Goal: Task Accomplishment & Management: Use online tool/utility

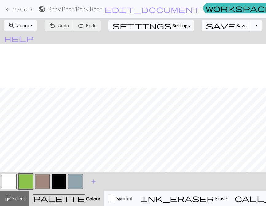
scroll to position [256, 0]
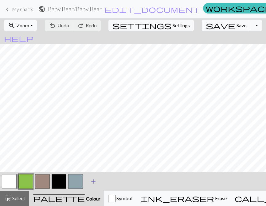
click at [92, 181] on span "add" at bounding box center [93, 181] width 7 height 9
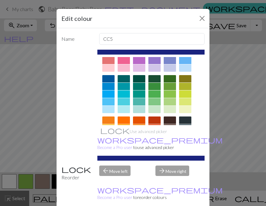
scroll to position [33, 0]
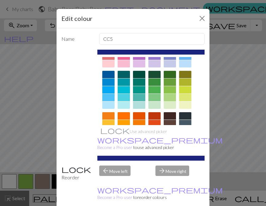
click at [171, 98] on div at bounding box center [169, 97] width 12 height 7
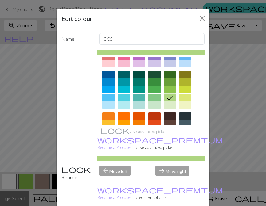
scroll to position [32, 0]
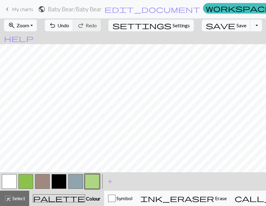
click at [96, 180] on button "button" at bounding box center [92, 181] width 15 height 15
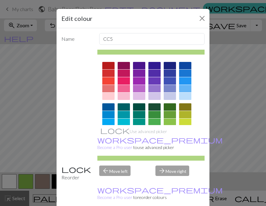
click at [41, 139] on div "Edit colour Name CC5 Use advanced picker workspace_premium Become a Pro user to…" at bounding box center [133, 103] width 266 height 206
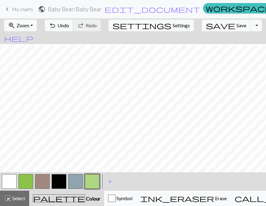
scroll to position [187, 0]
click at [215, 29] on button "save Save Save" at bounding box center [225, 26] width 49 height 12
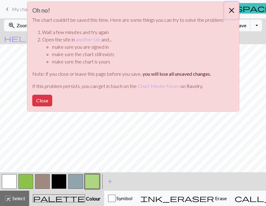
click at [228, 11] on button "Close" at bounding box center [231, 10] width 15 height 17
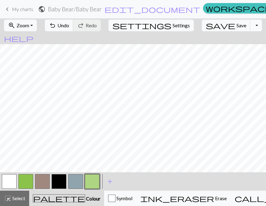
click at [250, 28] on button "Toggle Dropdown" at bounding box center [256, 26] width 12 height 12
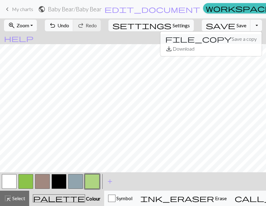
click at [221, 41] on button "file_copy Save a copy" at bounding box center [210, 39] width 101 height 10
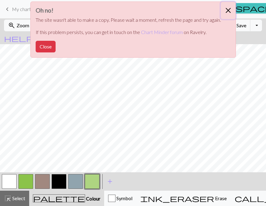
click at [226, 11] on button "Close" at bounding box center [227, 10] width 15 height 17
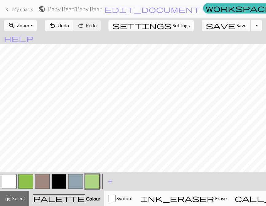
scroll to position [161, 0]
click at [37, 26] on button "zoom_in Zoom Zoom" at bounding box center [20, 26] width 33 height 12
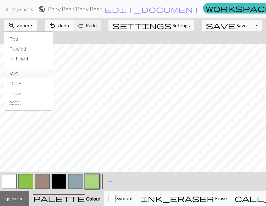
click at [33, 74] on button "50%" at bounding box center [28, 74] width 48 height 10
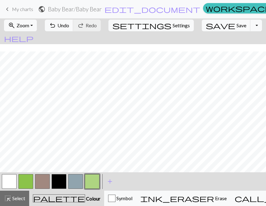
scroll to position [66, 0]
click at [36, 27] on button "zoom_in Zoom Zoom" at bounding box center [20, 26] width 33 height 12
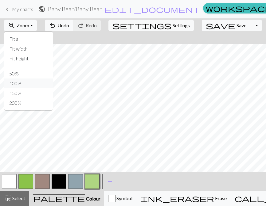
click at [40, 82] on button "100%" at bounding box center [28, 83] width 48 height 10
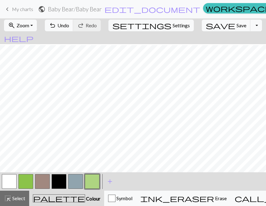
scroll to position [252, 0]
